Goal: Use online tool/utility: Utilize a website feature to perform a specific function

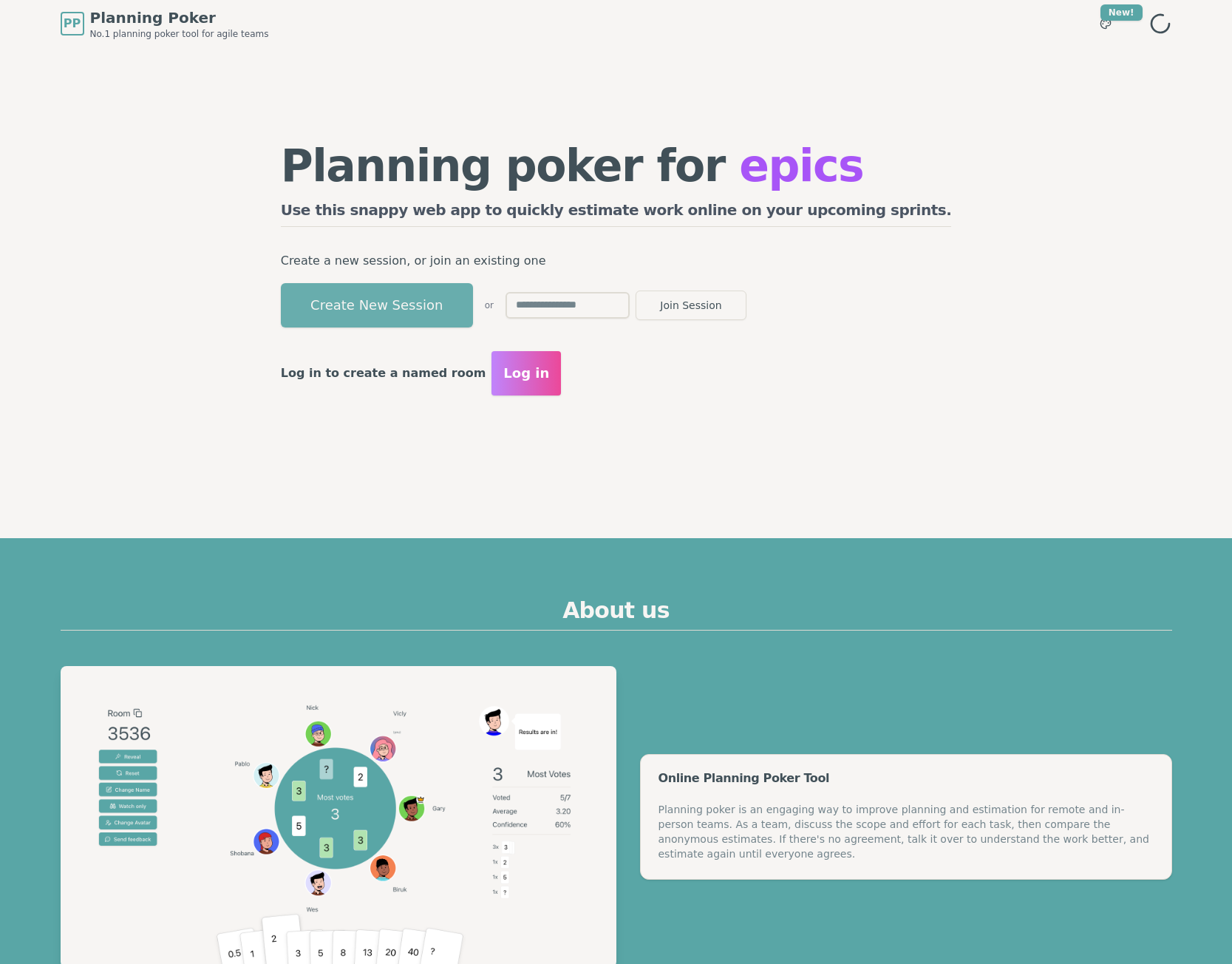
click at [468, 312] on button "Create New Session" at bounding box center [377, 305] width 193 height 45
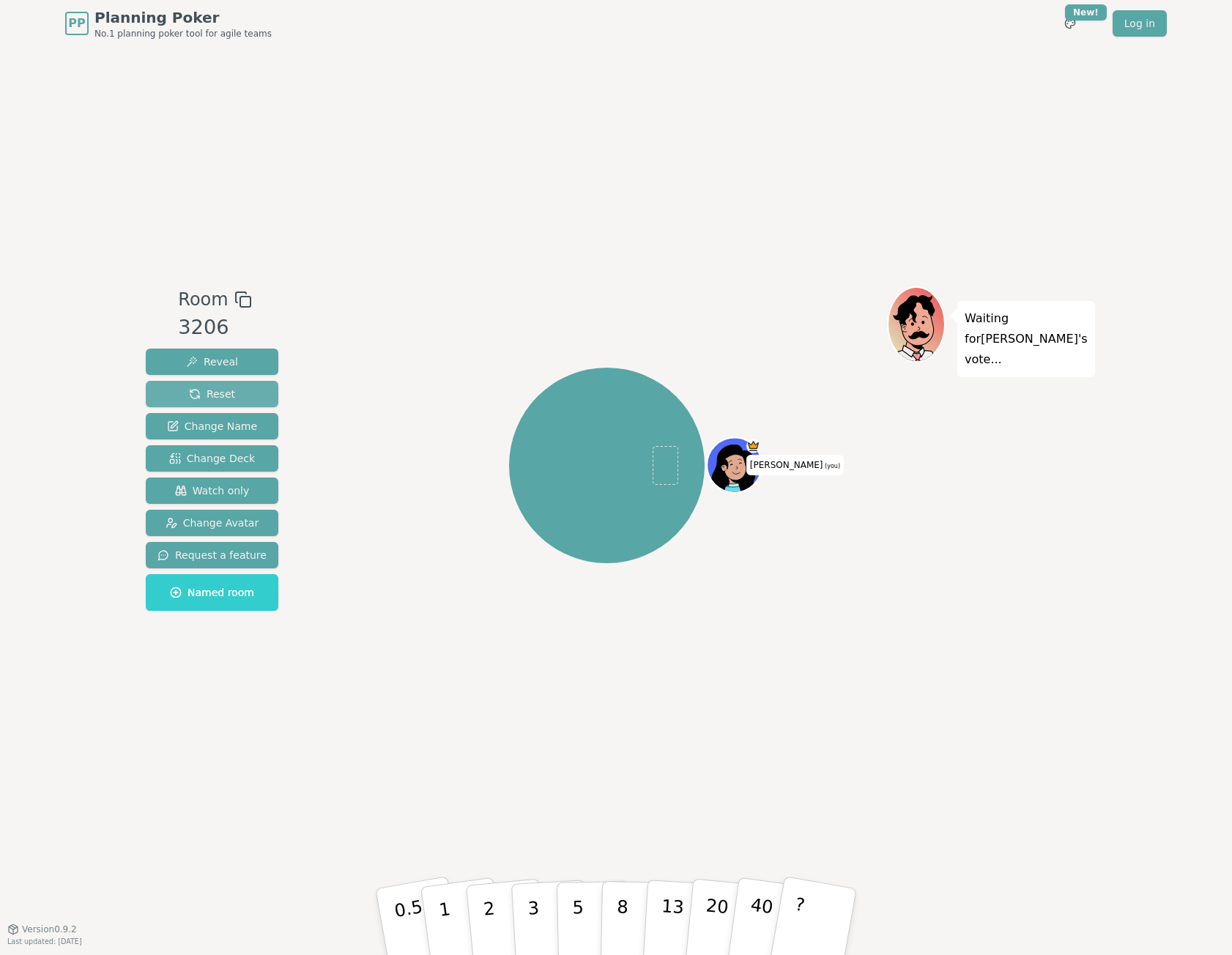
click at [219, 393] on span "Reset" at bounding box center [212, 394] width 46 height 14
click at [223, 452] on span "Change Deck" at bounding box center [212, 459] width 86 height 14
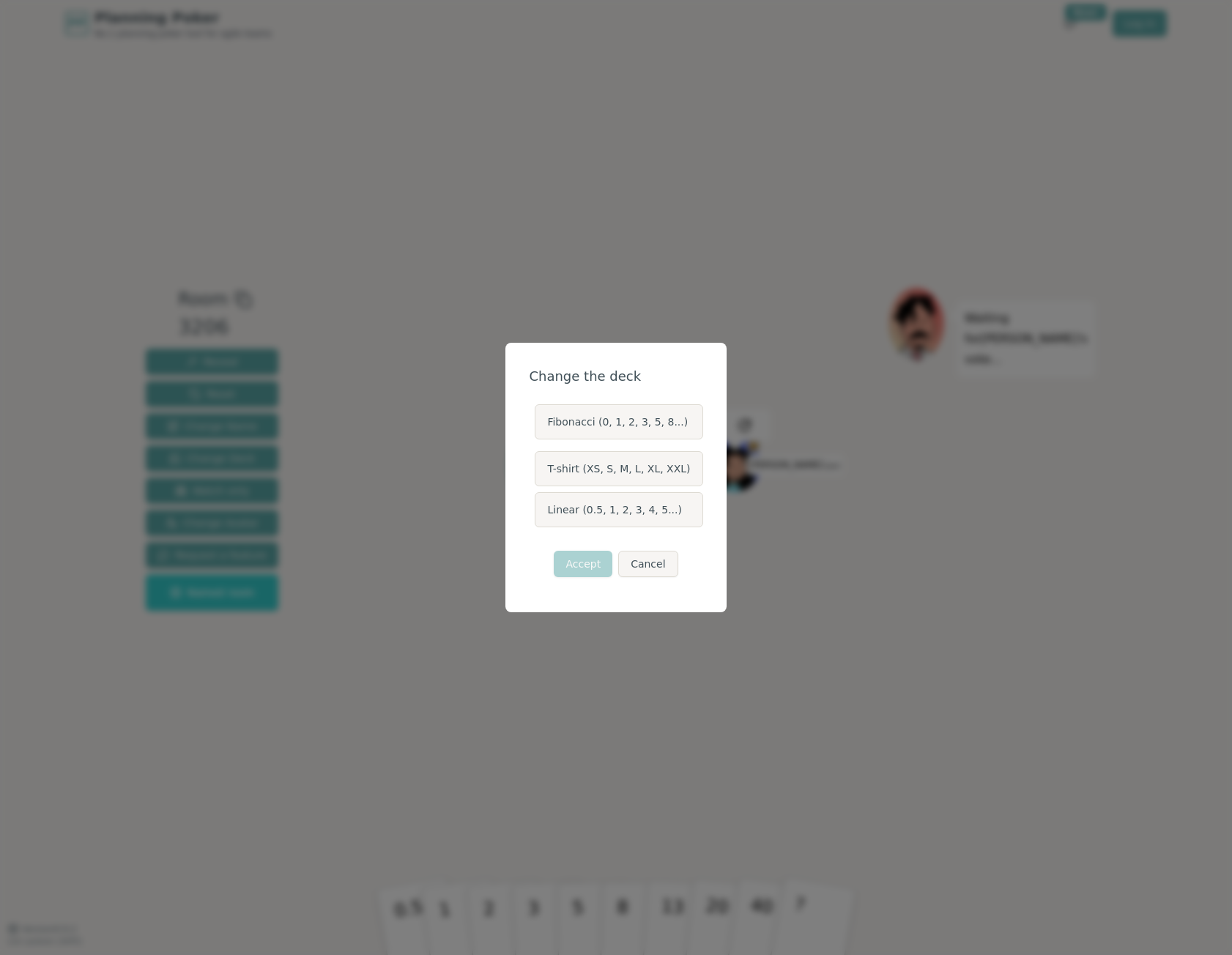
click at [657, 426] on label "Fibonacci (0, 1, 2, 3, 5, 8...)" at bounding box center [618, 421] width 168 height 35
click at [540, 426] on button "Fibonacci (0, 1, 2, 3, 5, 8...)" at bounding box center [533, 421] width 12 height 12
click at [588, 562] on button "Accept" at bounding box center [582, 563] width 59 height 26
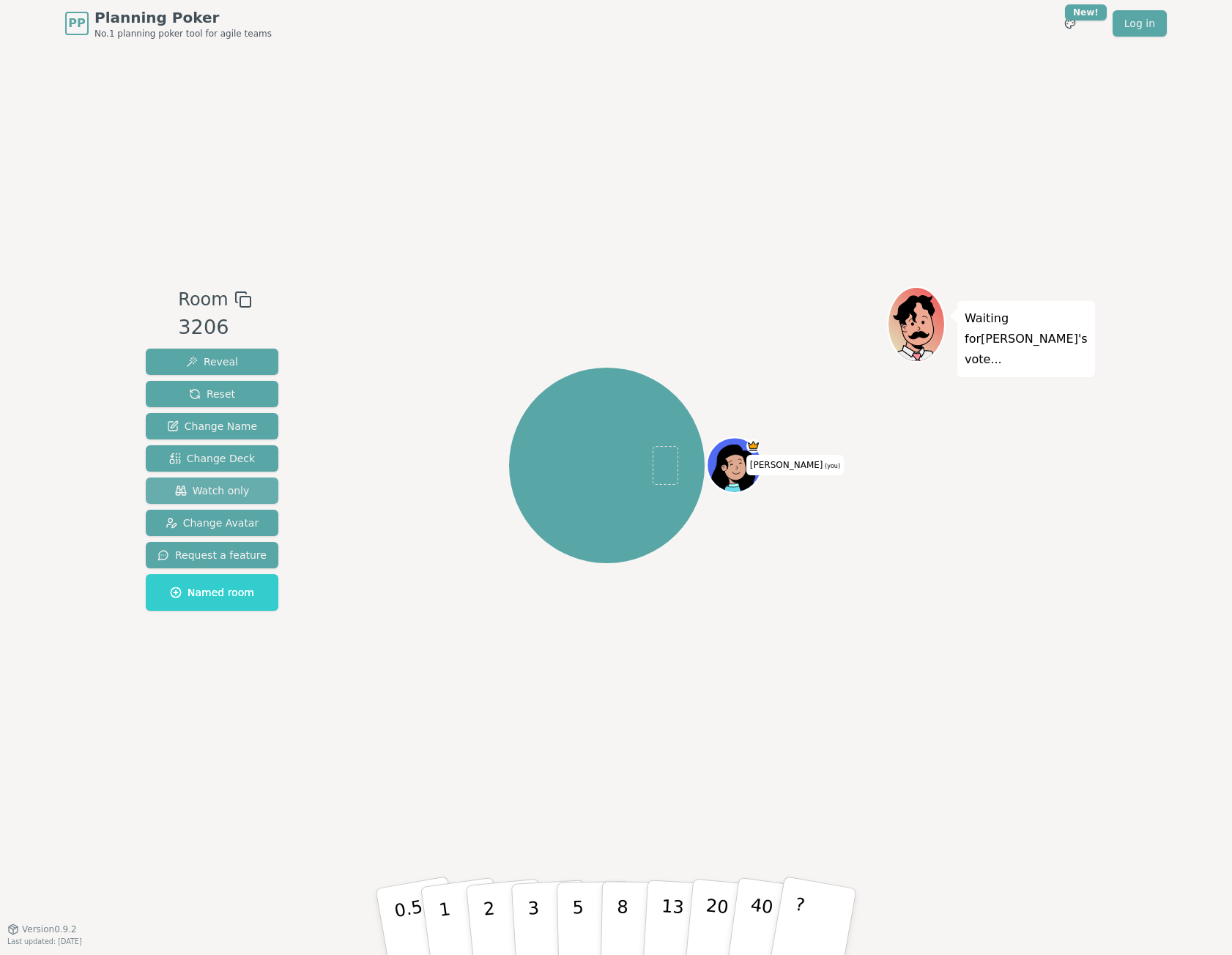
click at [263, 495] on button "Watch only" at bounding box center [212, 490] width 133 height 26
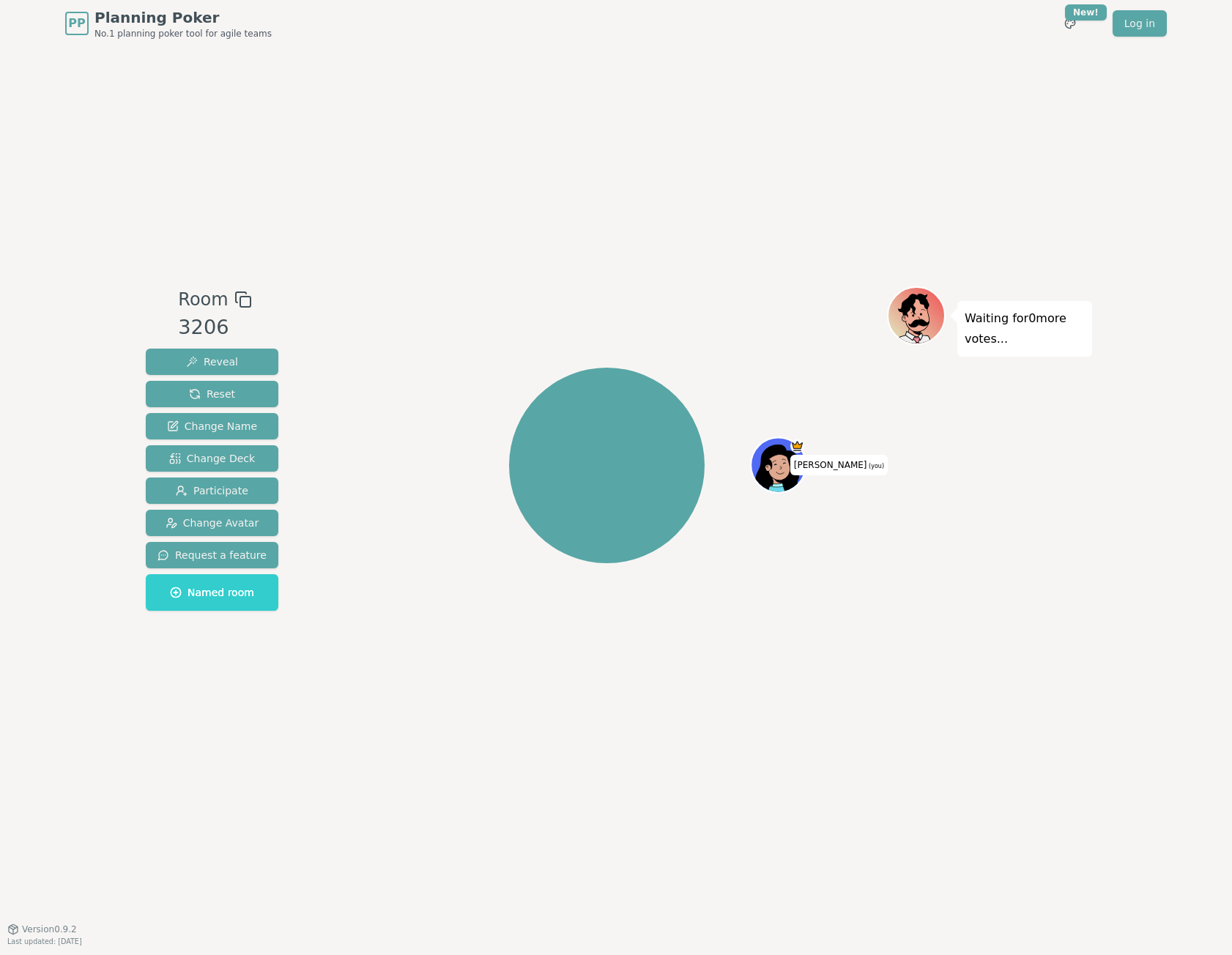
click at [243, 305] on rect at bounding box center [245, 301] width 10 height 10
click at [241, 302] on icon at bounding box center [242, 299] width 17 height 17
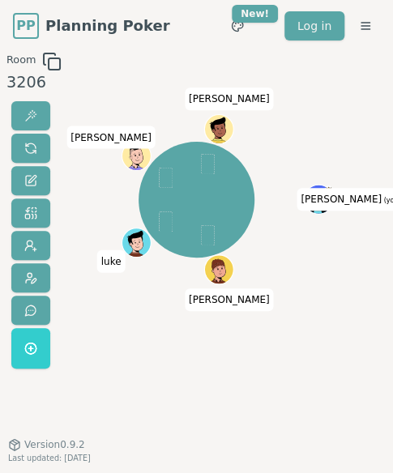
click at [150, 312] on div "[PERSON_NAME] (you) [PERSON_NAME] [PERSON_NAME]" at bounding box center [196, 199] width 189 height 237
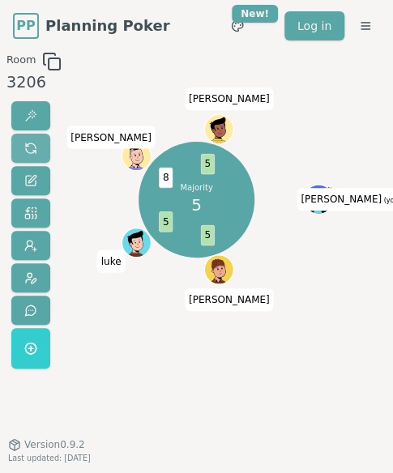
click at [38, 149] on button at bounding box center [30, 148] width 39 height 29
click at [26, 143] on span at bounding box center [30, 148] width 13 height 13
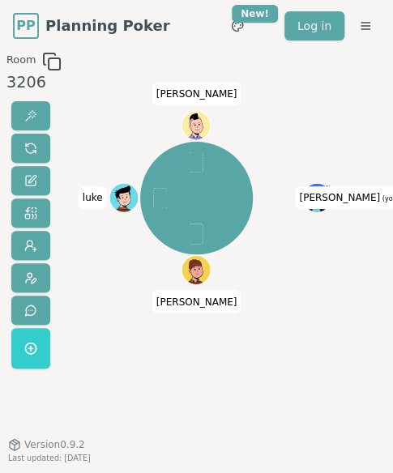
click at [125, 278] on div "[PERSON_NAME] (you) [PERSON_NAME] [PERSON_NAME]" at bounding box center [196, 198] width 189 height 234
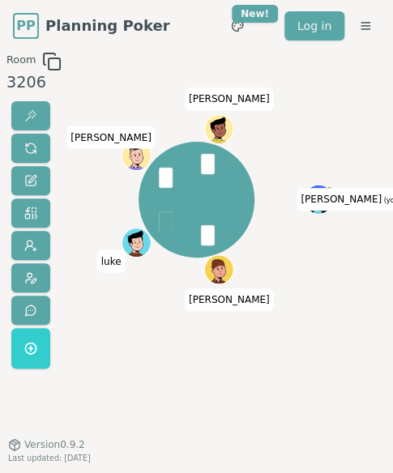
click at [369, 323] on div "Room 3206 [PERSON_NAME] (you) [PERSON_NAME] [PERSON_NAME] 0.5 1 2 3 5 8 13 20 4…" at bounding box center [196, 275] width 393 height 446
click at [45, 146] on button at bounding box center [30, 148] width 39 height 29
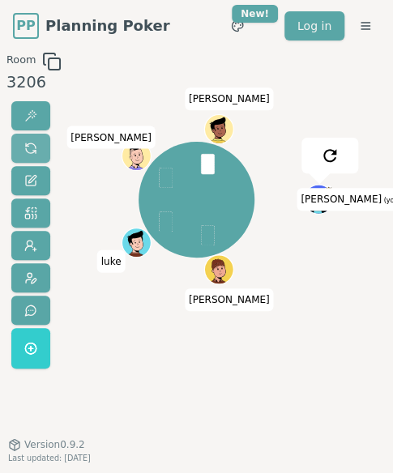
click at [26, 147] on span at bounding box center [30, 148] width 13 height 13
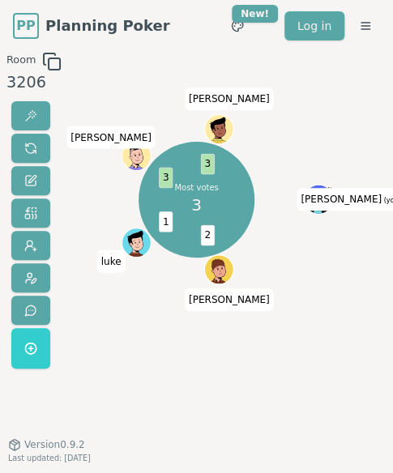
click at [378, 111] on div "Room 3206 Most votes 3 2 1 3 3 [PERSON_NAME] (you) [PERSON_NAME] [PERSON_NAME] …" at bounding box center [196, 275] width 393 height 446
click at [344, 336] on div "Room 3206 Most votes 3 2 1 3 3 [PERSON_NAME] (you) [PERSON_NAME] [PERSON_NAME] …" at bounding box center [196, 275] width 393 height 446
click at [43, 146] on button at bounding box center [30, 148] width 39 height 29
click at [363, 111] on div "Room 3206 [PERSON_NAME] (you) [PERSON_NAME] [PERSON_NAME] 0.5 1 2 3 5 8 13 20 4…" at bounding box center [196, 275] width 393 height 446
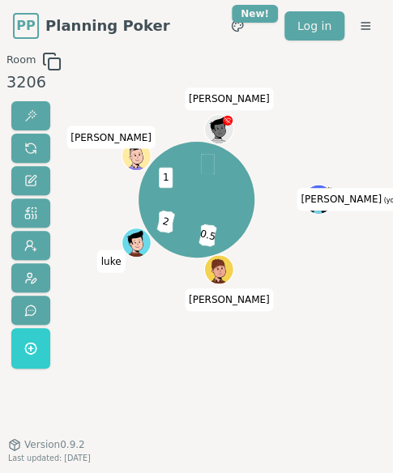
click at [326, 299] on div "Room 3206 1 0.5 1 2 1 [PERSON_NAME] (you) [PERSON_NAME] [PERSON_NAME] 0.5 1 2 3…" at bounding box center [196, 275] width 393 height 446
click at [28, 143] on span at bounding box center [30, 148] width 13 height 13
